Goal: Check status

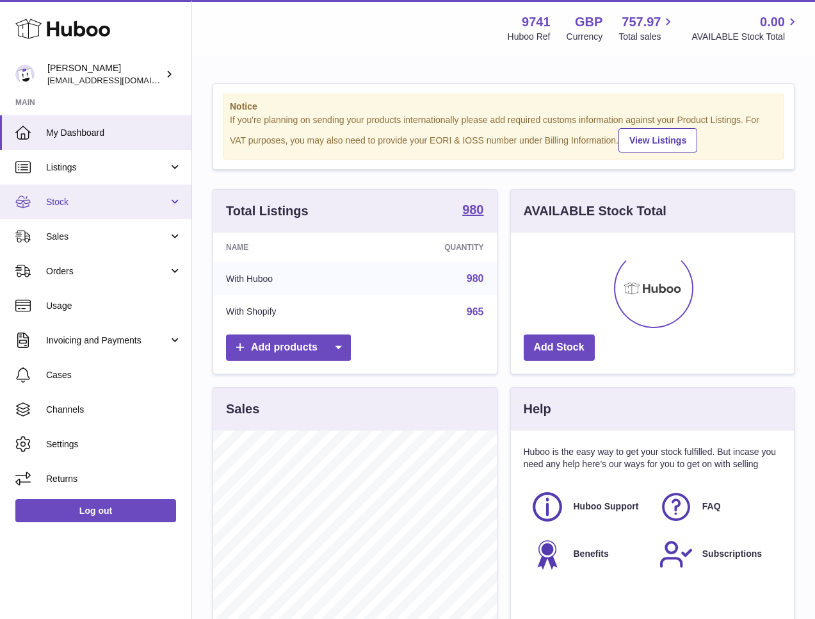
scroll to position [200, 283]
click at [74, 199] on span "Stock" at bounding box center [107, 202] width 122 height 12
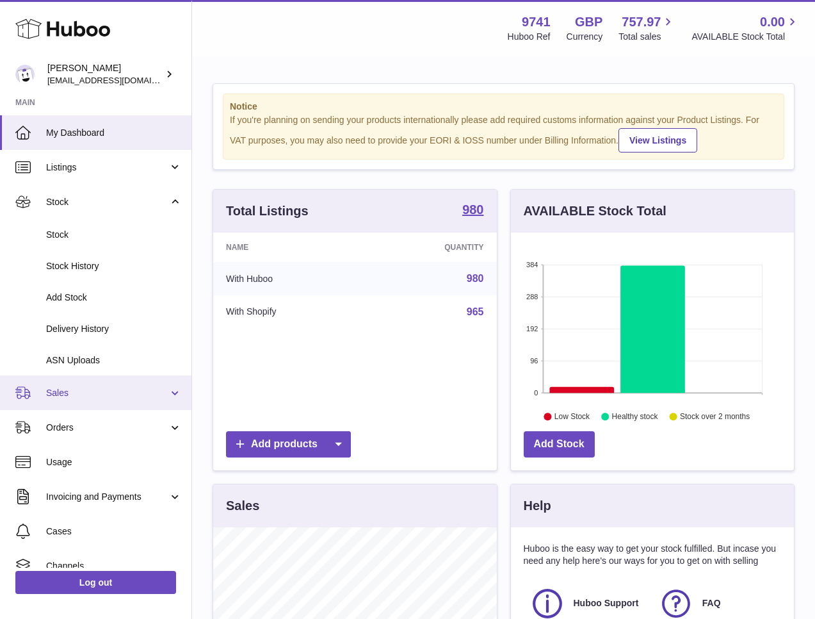
click at [66, 390] on span "Sales" at bounding box center [107, 393] width 122 height 12
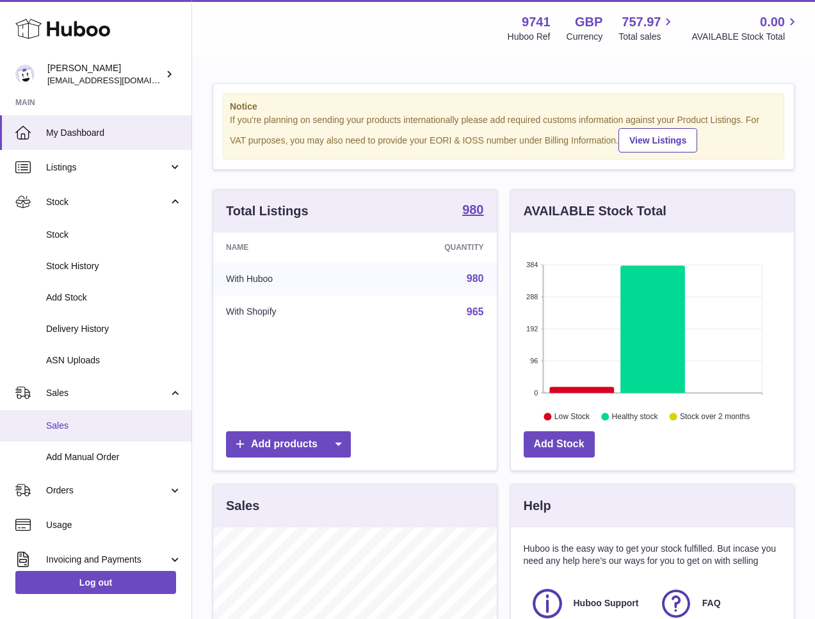
click at [61, 422] on span "Sales" at bounding box center [114, 425] width 136 height 12
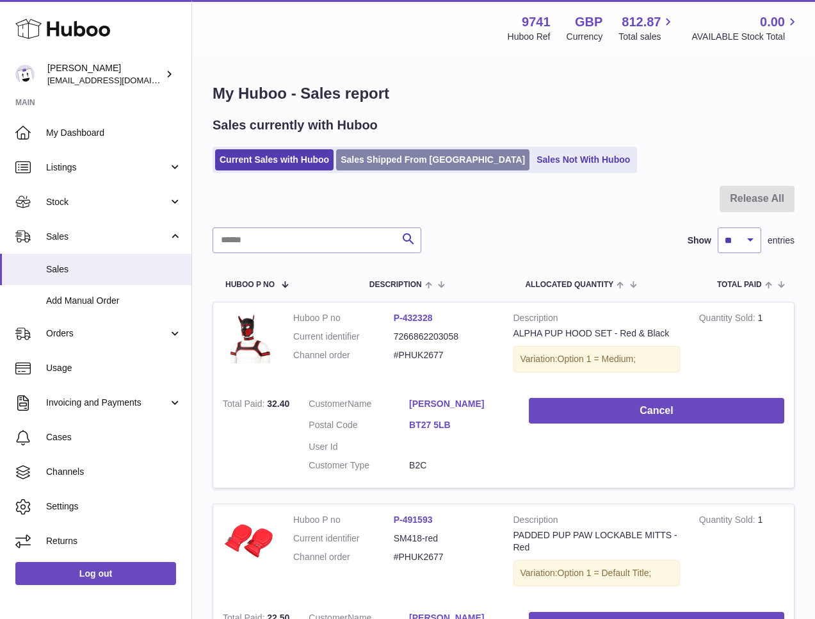
click at [418, 151] on link "Sales Shipped From [GEOGRAPHIC_DATA]" at bounding box center [432, 159] width 193 height 21
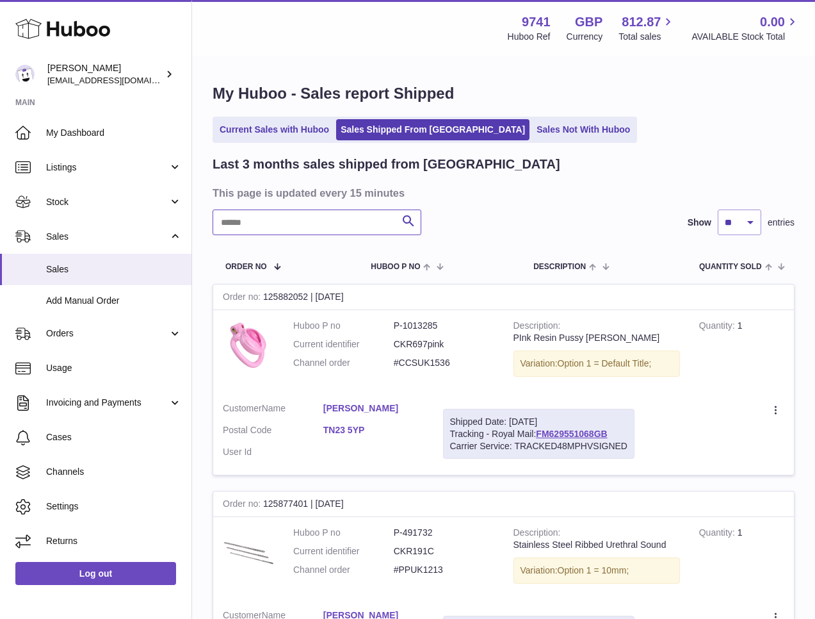
click at [307, 229] on input "text" at bounding box center [317, 222] width 209 height 26
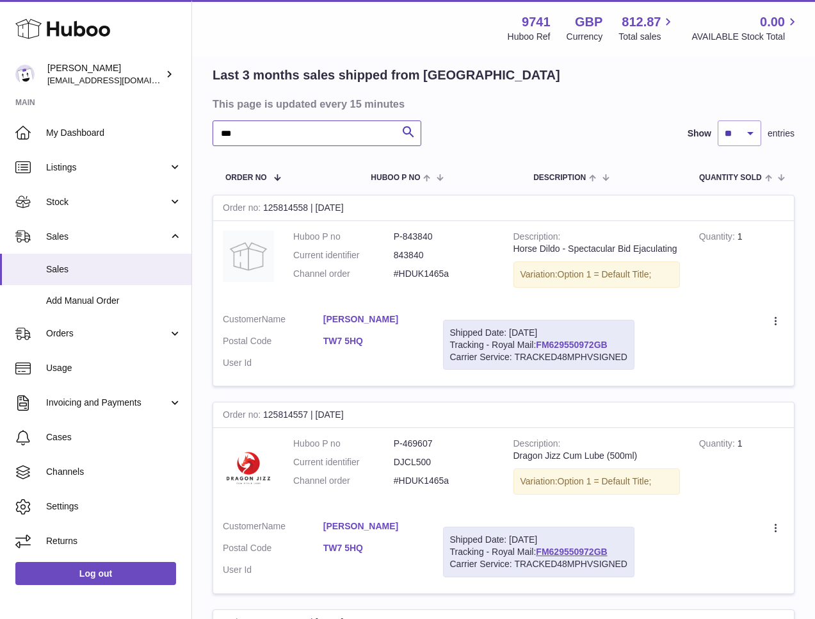
scroll to position [99, 0]
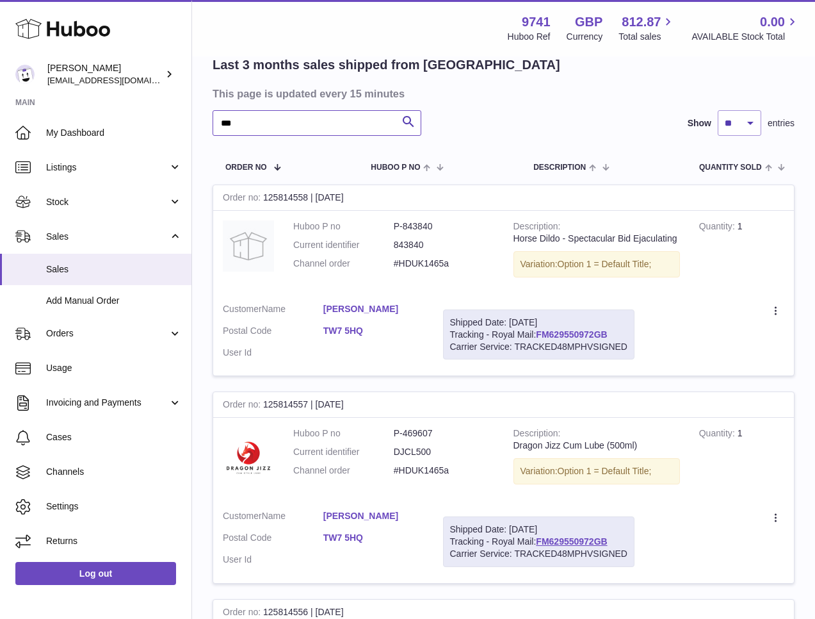
type input "***"
click at [562, 331] on link "FM629550972GB" at bounding box center [571, 334] width 71 height 10
